Goal: Information Seeking & Learning: Learn about a topic

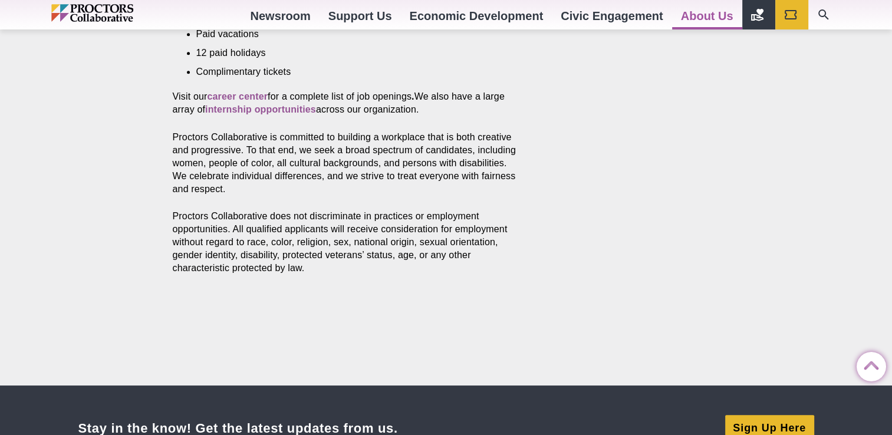
scroll to position [649, 0]
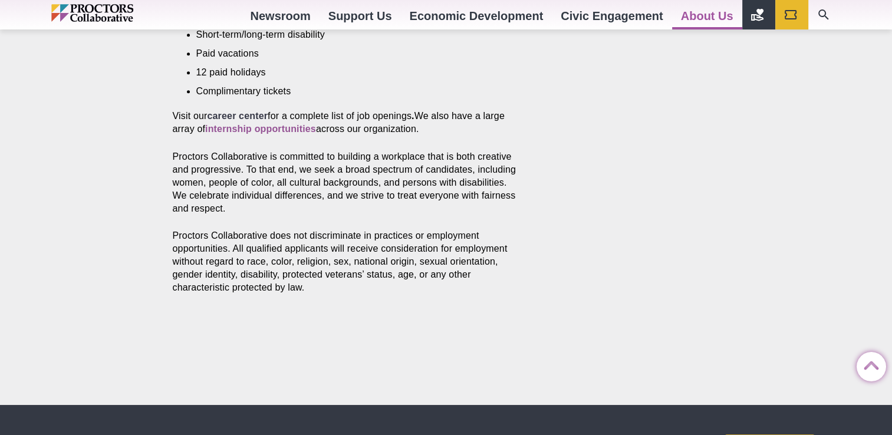
click at [232, 111] on strong "career center" at bounding box center [237, 116] width 61 height 10
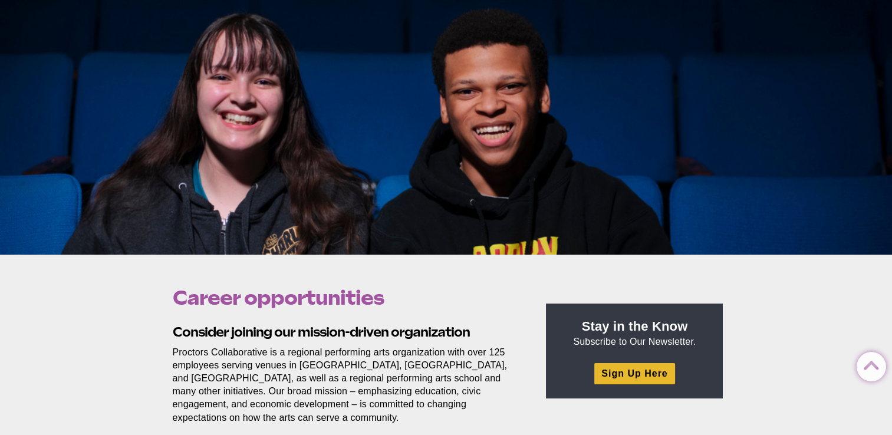
scroll to position [0, 0]
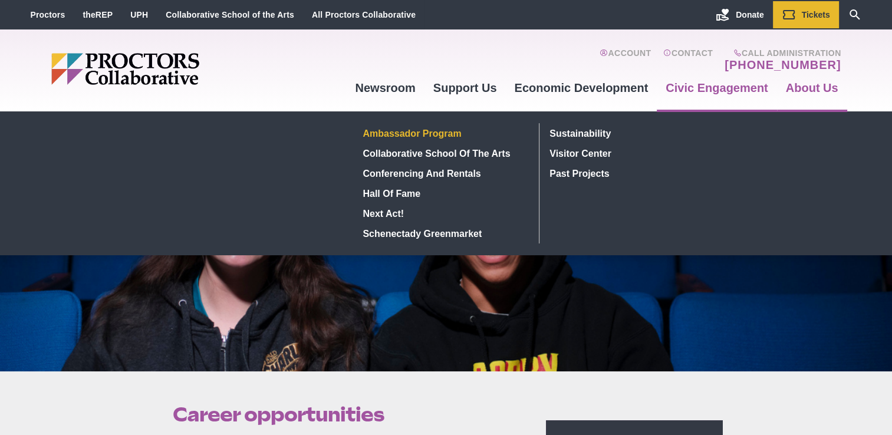
click at [410, 131] on link "Ambassador Program" at bounding box center [444, 133] width 172 height 20
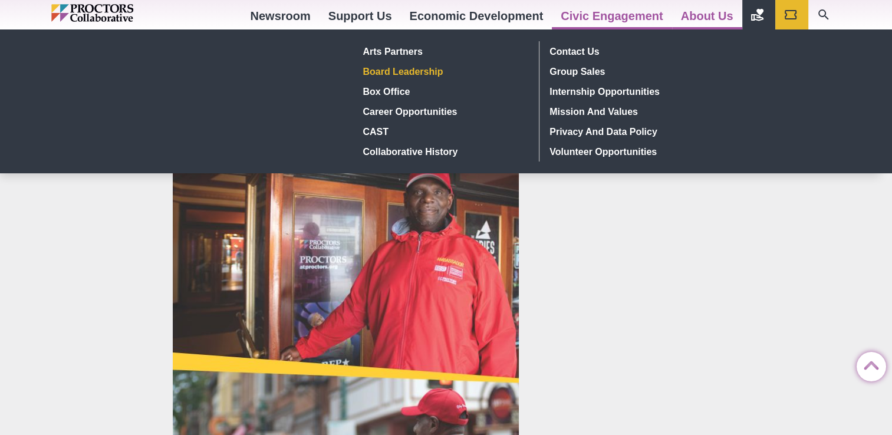
scroll to position [379, 0]
click at [410, 75] on link "Board Leadership" at bounding box center [444, 71] width 172 height 20
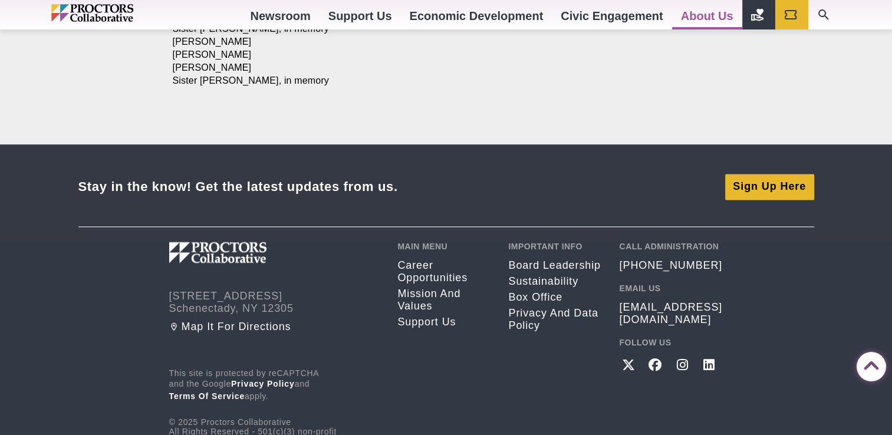
scroll to position [1741, 0]
